Goal: Task Accomplishment & Management: Manage account settings

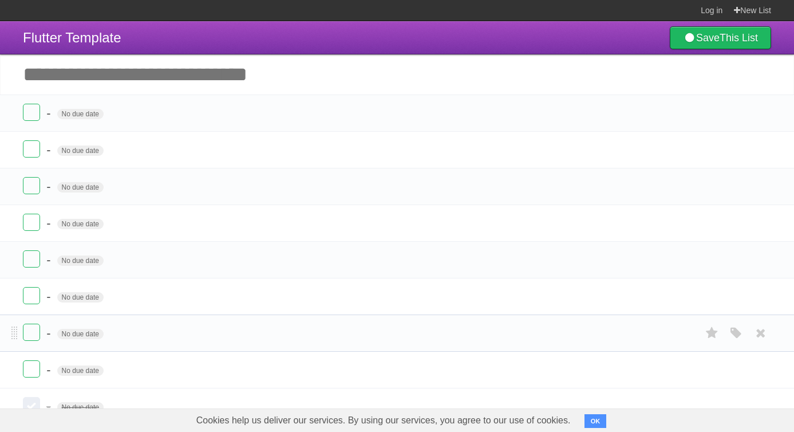
scroll to position [40, 0]
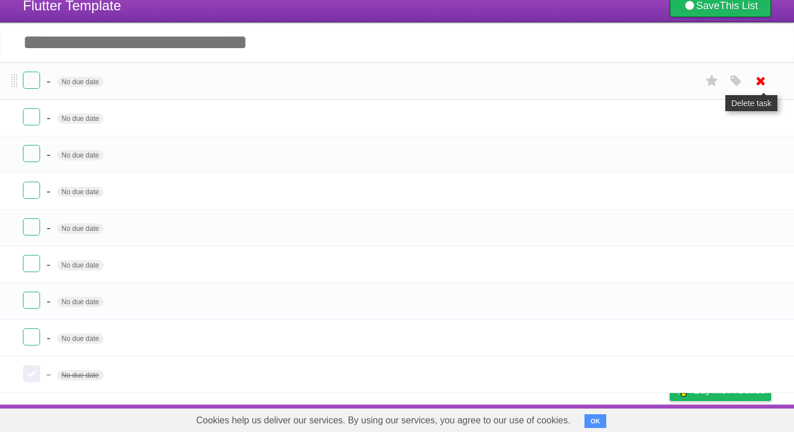
click at [759, 77] on icon at bounding box center [761, 81] width 16 height 19
click at [755, 73] on icon at bounding box center [761, 81] width 16 height 19
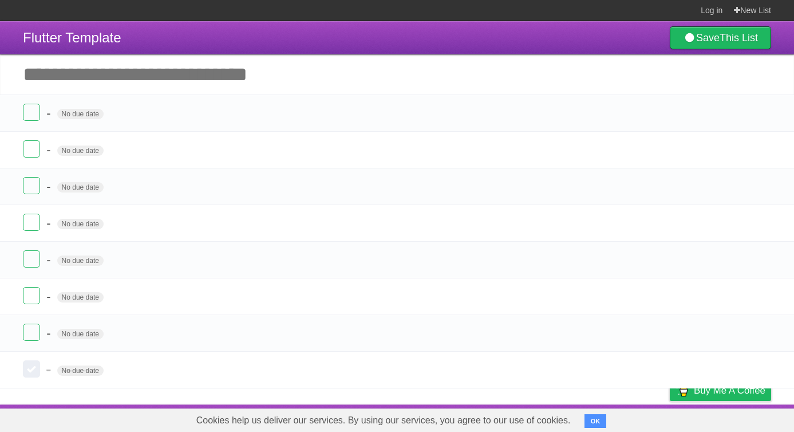
scroll to position [3, 0]
click at [765, 117] on icon at bounding box center [761, 113] width 16 height 19
click at [765, 112] on icon at bounding box center [761, 113] width 16 height 19
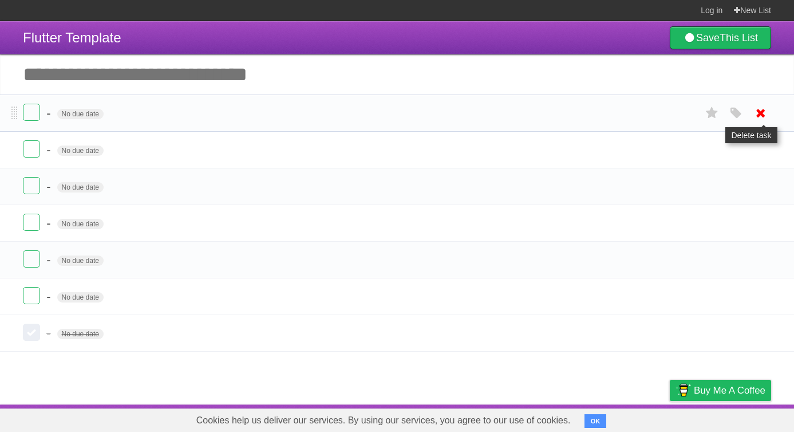
click at [759, 108] on icon at bounding box center [761, 113] width 16 height 19
click at [761, 113] on icon at bounding box center [761, 113] width 16 height 19
click at [755, 117] on icon at bounding box center [761, 113] width 16 height 19
click at [757, 140] on icon at bounding box center [761, 149] width 16 height 19
click at [762, 119] on icon at bounding box center [761, 113] width 16 height 19
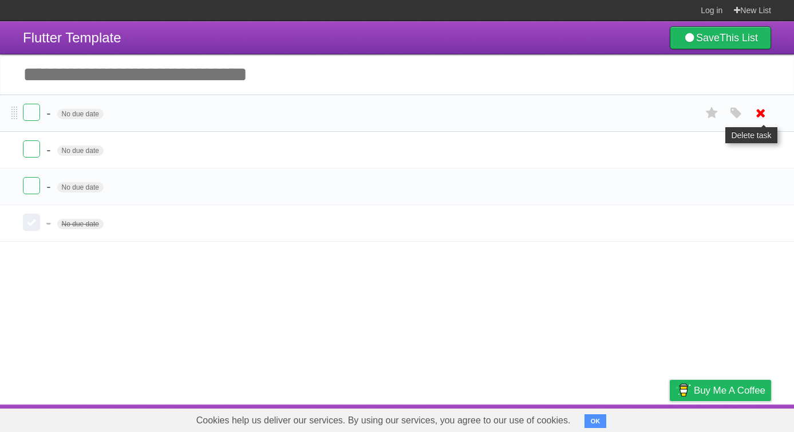
click at [757, 113] on icon at bounding box center [761, 113] width 16 height 19
click at [759, 121] on icon at bounding box center [761, 113] width 16 height 19
click at [763, 114] on icon at bounding box center [761, 113] width 16 height 19
click at [759, 120] on icon at bounding box center [761, 113] width 16 height 19
click at [763, 120] on icon at bounding box center [761, 112] width 16 height 19
